Goal: Go to known website: Go to known website

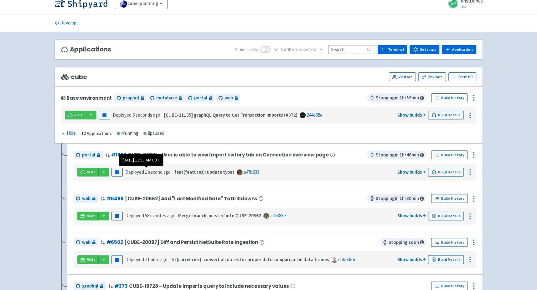
scroll to position [6, 0]
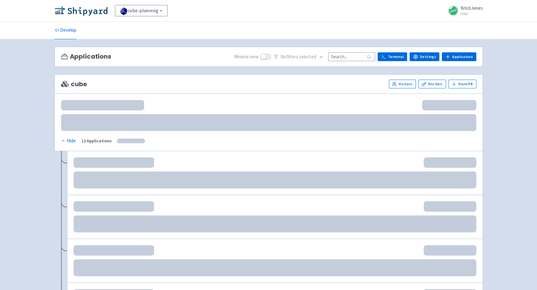
scroll to position [6, 0]
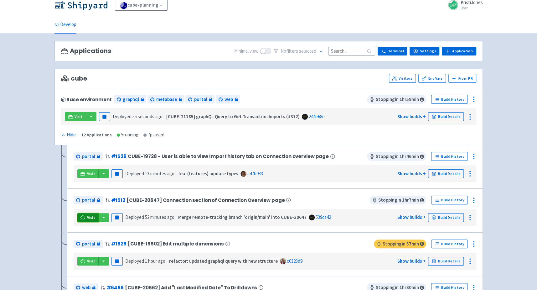
click at [85, 214] on link "Visit" at bounding box center [87, 217] width 21 height 9
click at [87, 172] on span "Visit" at bounding box center [91, 173] width 8 height 5
click at [86, 218] on link "Visit" at bounding box center [87, 217] width 21 height 9
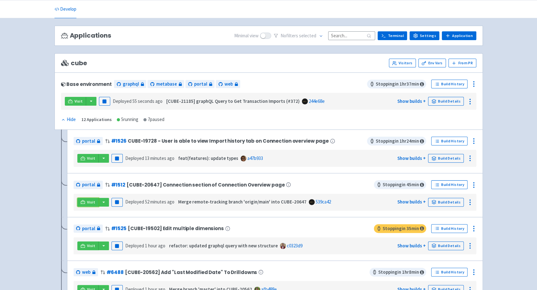
scroll to position [21, 0]
click at [85, 201] on icon at bounding box center [82, 201] width 5 height 5
